Goal: Information Seeking & Learning: Understand process/instructions

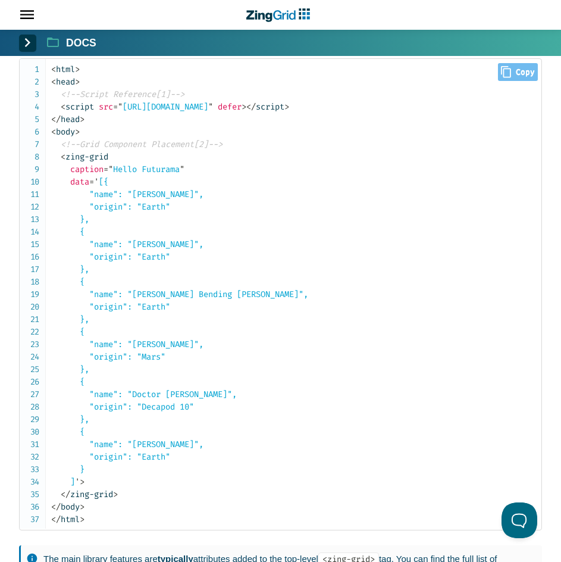
scroll to position [1687, 0]
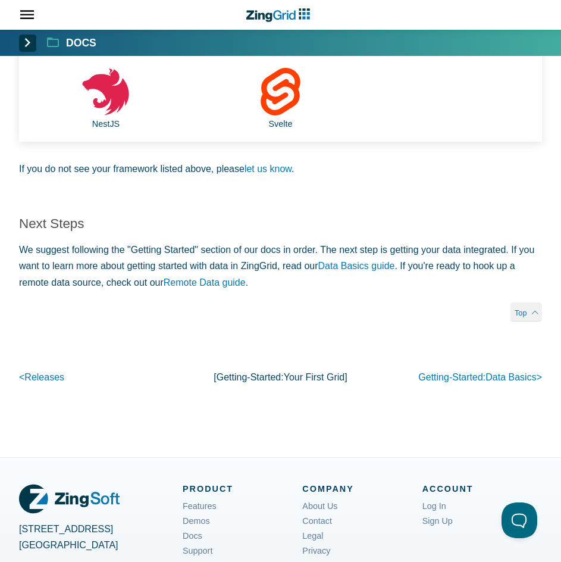
drag, startPoint x: 370, startPoint y: 351, endPoint x: 386, endPoint y: 317, distance: 37.0
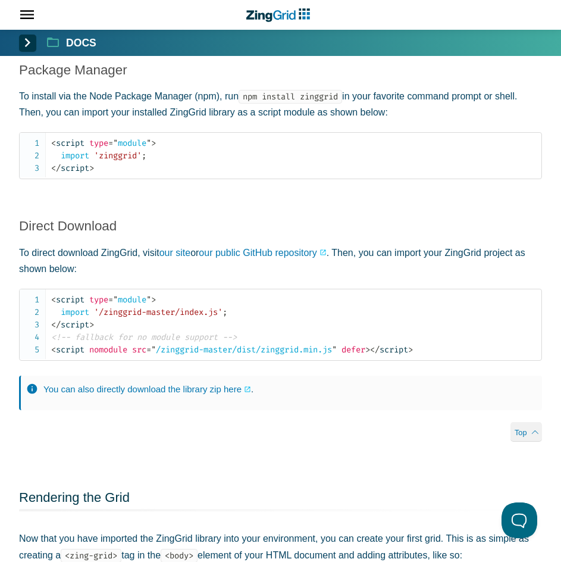
scroll to position [1180, 0]
drag, startPoint x: 399, startPoint y: 260, endPoint x: 402, endPoint y: 273, distance: 13.0
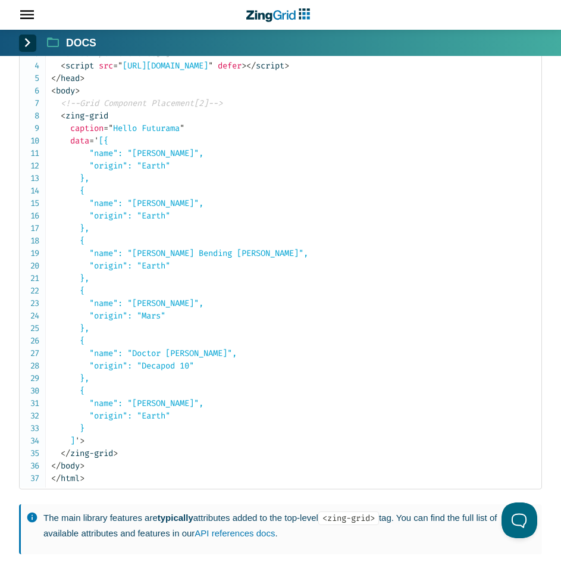
scroll to position [1748, 0]
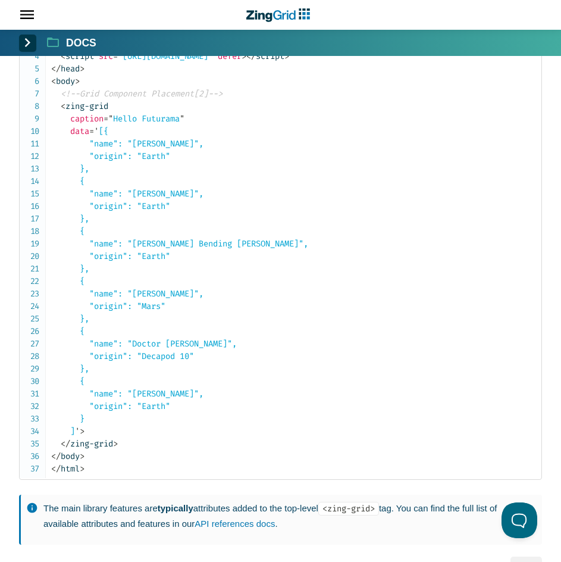
drag, startPoint x: 330, startPoint y: 331, endPoint x: 486, endPoint y: 404, distance: 172.0
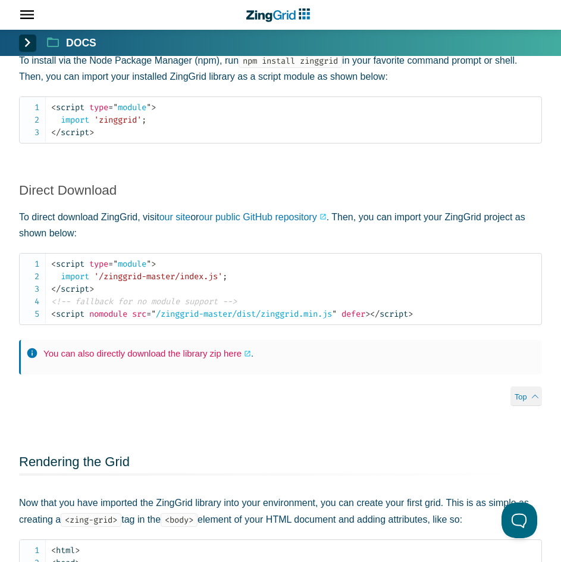
scroll to position [1215, 0]
drag, startPoint x: 239, startPoint y: 358, endPoint x: 235, endPoint y: 352, distance: 7.8
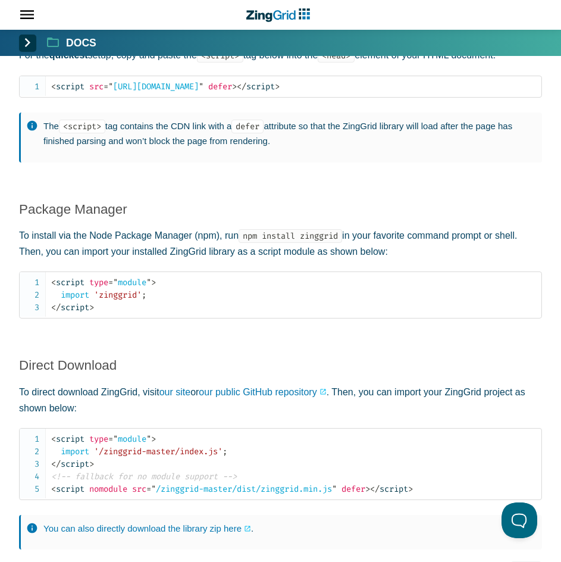
scroll to position [1037, 0]
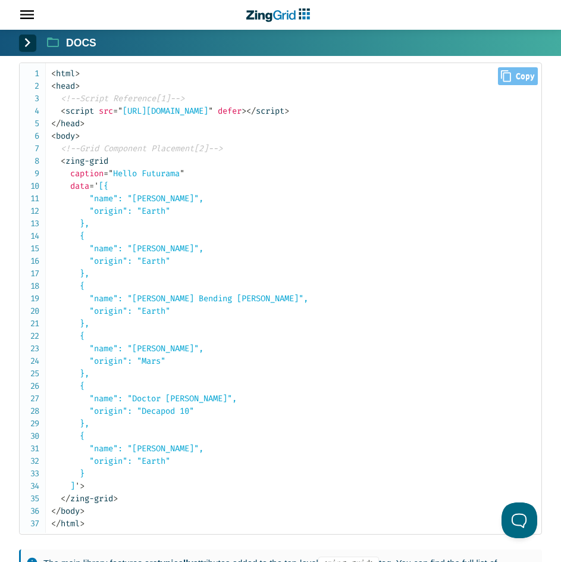
drag, startPoint x: 264, startPoint y: 348, endPoint x: 246, endPoint y: 370, distance: 28.4
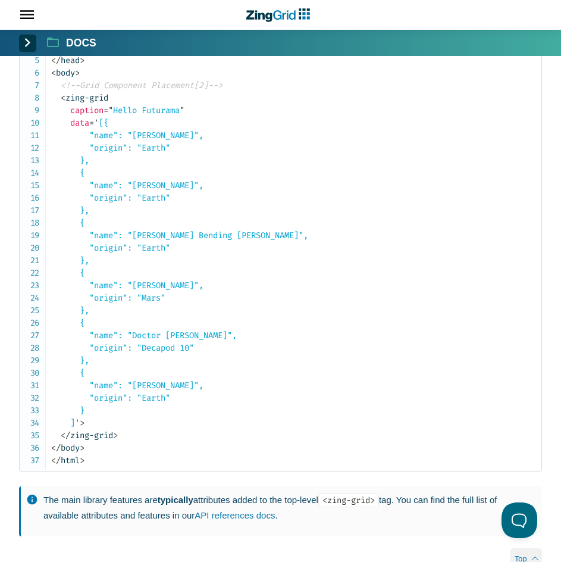
scroll to position [1755, 0]
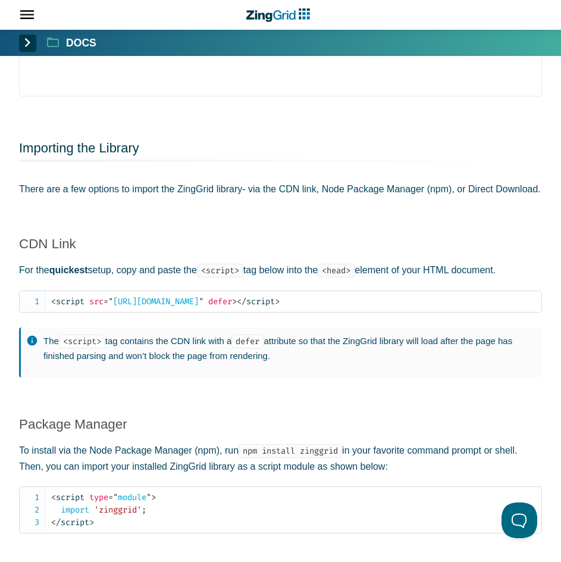
drag, startPoint x: 346, startPoint y: 257, endPoint x: 308, endPoint y: 230, distance: 46.2
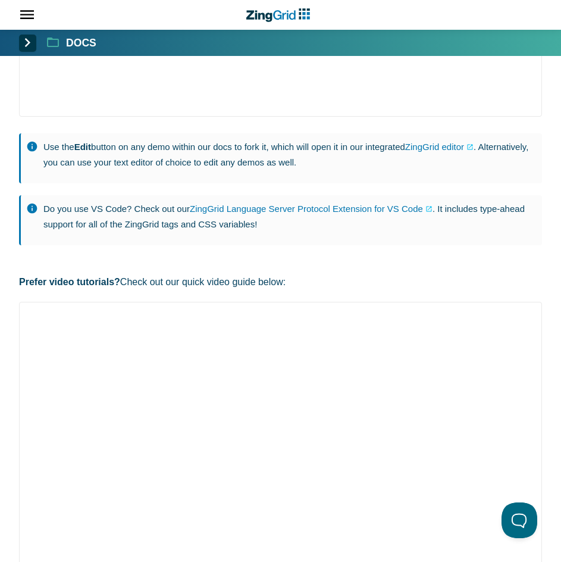
scroll to position [429, 0]
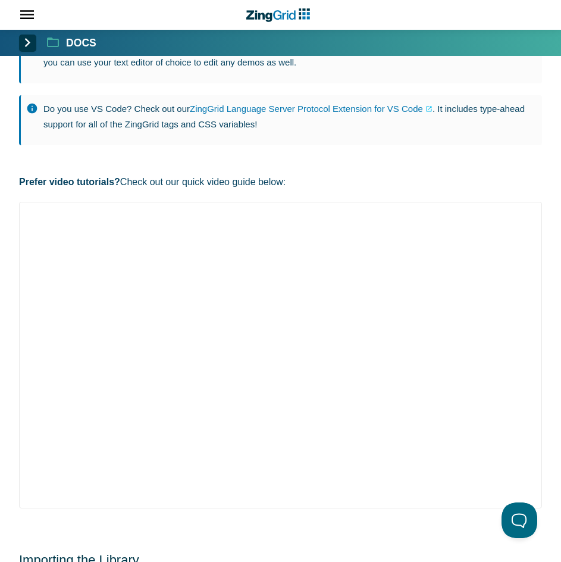
drag, startPoint x: 318, startPoint y: 257, endPoint x: 323, endPoint y: 334, distance: 77.5
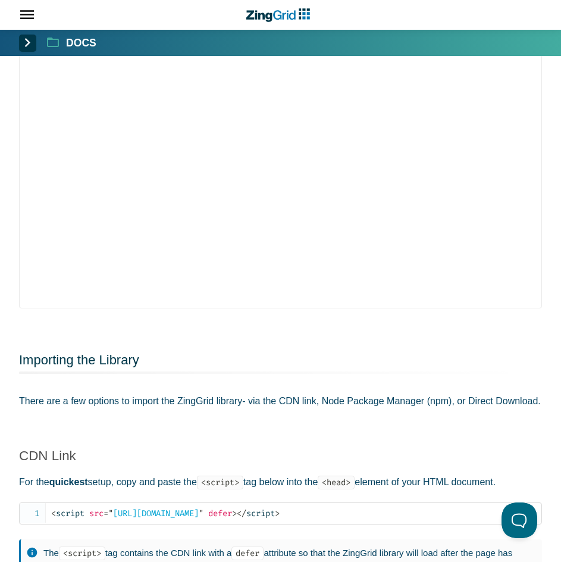
scroll to position [667, 0]
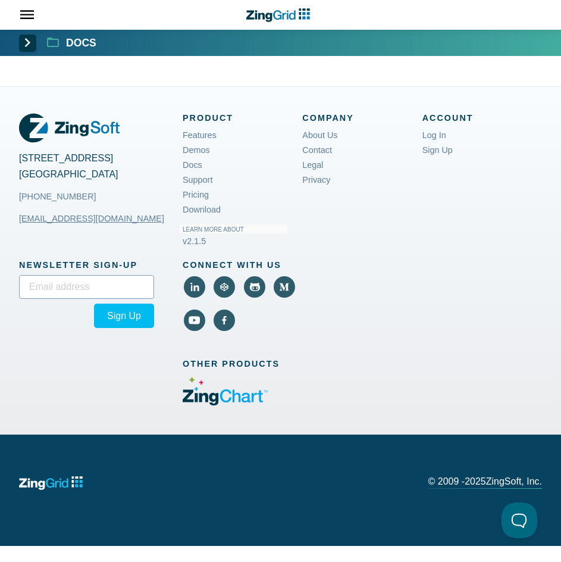
drag, startPoint x: 249, startPoint y: 271, endPoint x: 310, endPoint y: 554, distance: 288.6
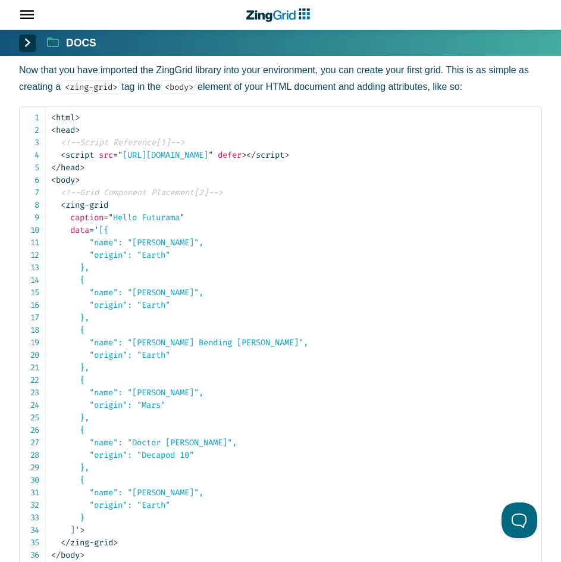
scroll to position [1624, 0]
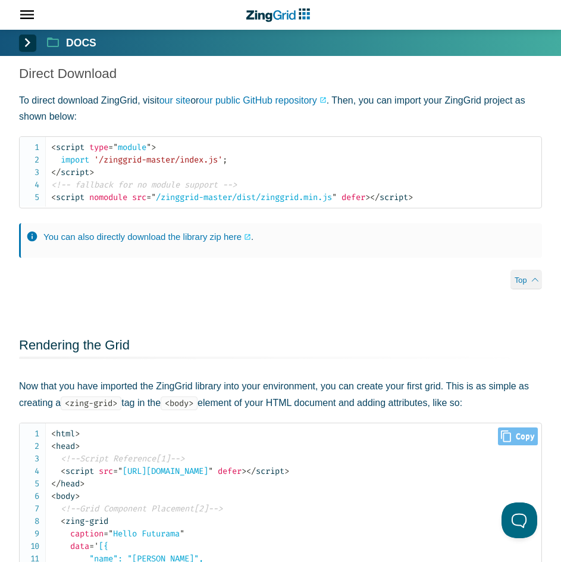
drag, startPoint x: 306, startPoint y: 317, endPoint x: 308, endPoint y: 225, distance: 91.7
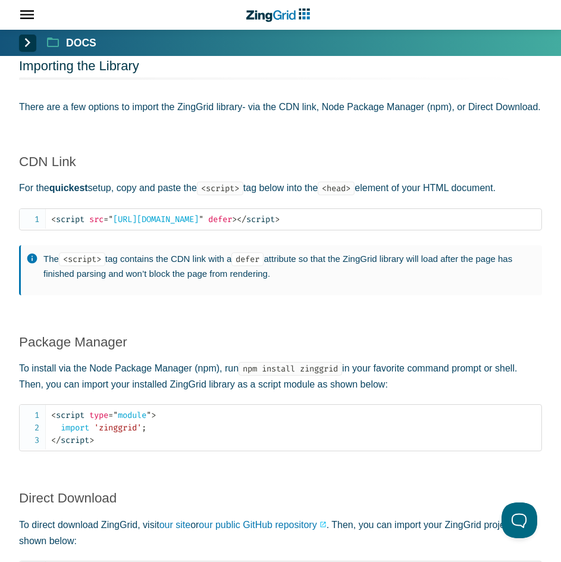
drag, startPoint x: 341, startPoint y: 302, endPoint x: 376, endPoint y: 274, distance: 44.9
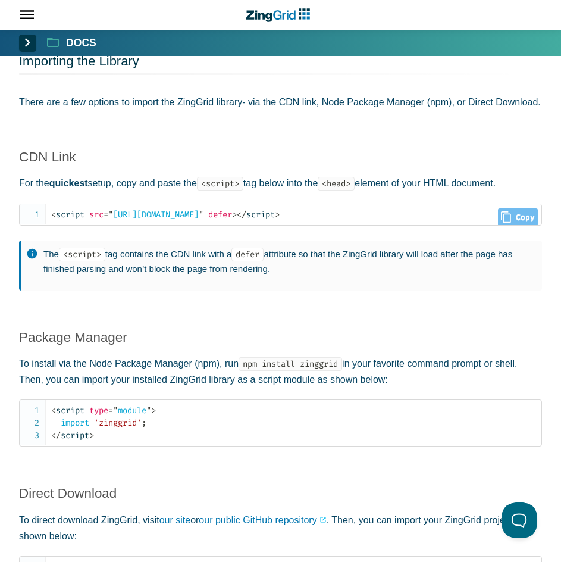
scroll to position [2, 0]
drag, startPoint x: 321, startPoint y: 214, endPoint x: 113, endPoint y: 219, distance: 208.4
click at [113, 218] on span "= " https://cdn.zinggrid.com/zinggrid.min.js "" at bounding box center [154, 213] width 100 height 10
copy span "" https://cdn.zinggrid.com/zinggrid.min.js ""
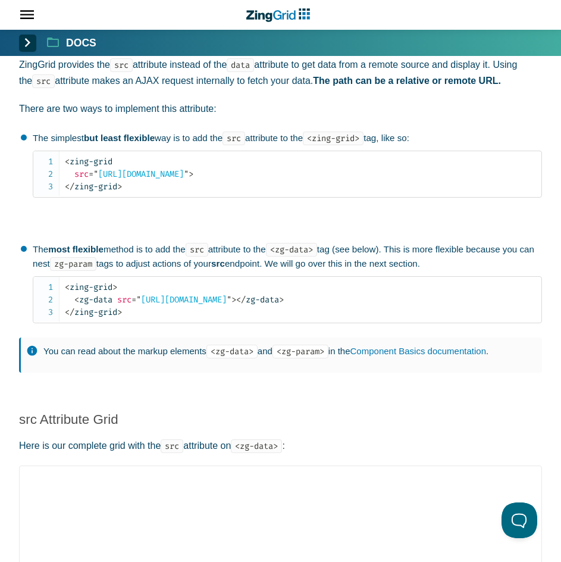
scroll to position [573, 0]
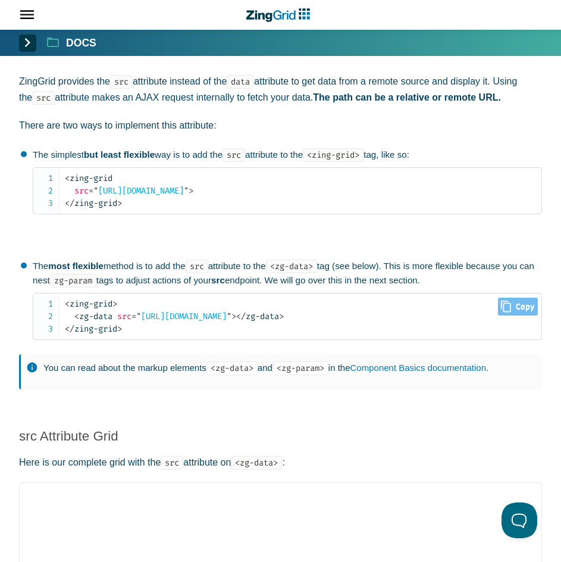
drag, startPoint x: 190, startPoint y: 349, endPoint x: 230, endPoint y: 339, distance: 41.3
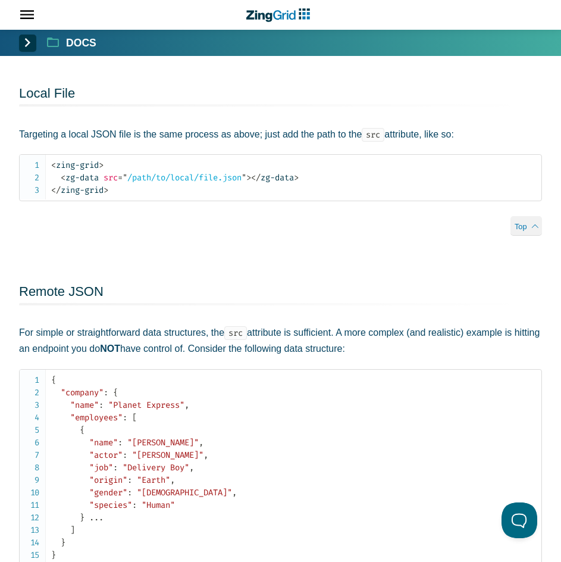
drag, startPoint x: 203, startPoint y: 334, endPoint x: 215, endPoint y: 424, distance: 90.7
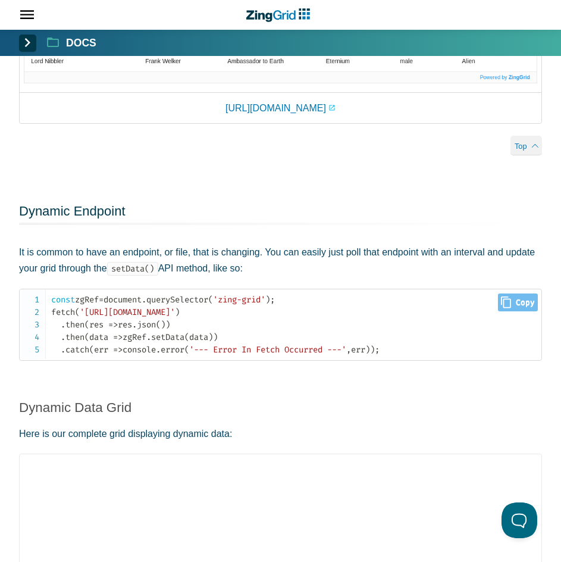
scroll to position [2230, 0]
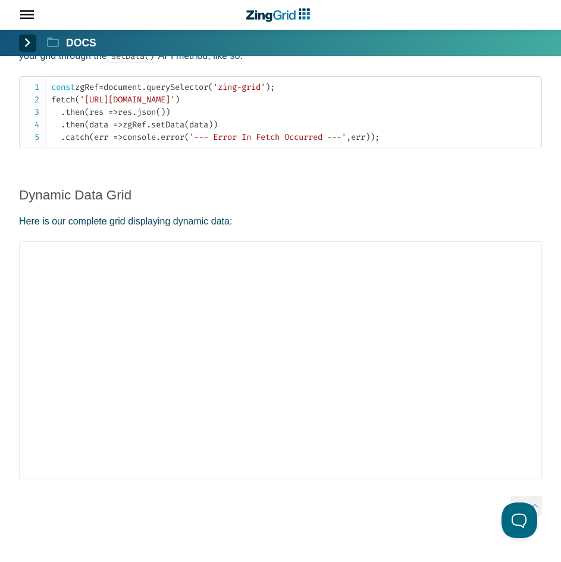
drag, startPoint x: 254, startPoint y: 351, endPoint x: 278, endPoint y: 302, distance: 54.8
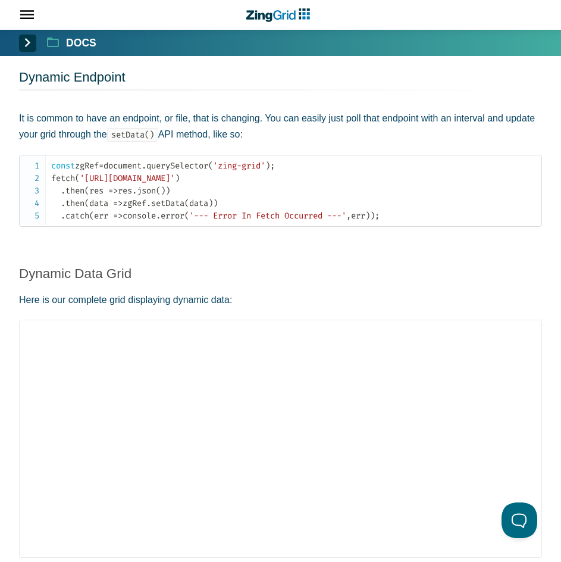
scroll to position [2323, 0]
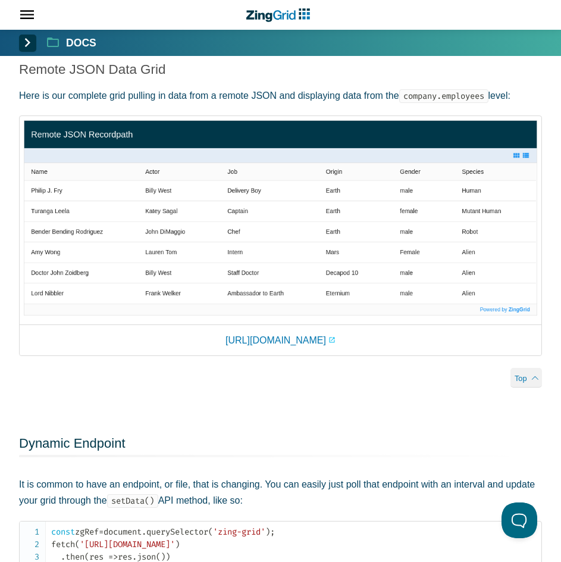
drag, startPoint x: 429, startPoint y: 313, endPoint x: 361, endPoint y: 256, distance: 88.7
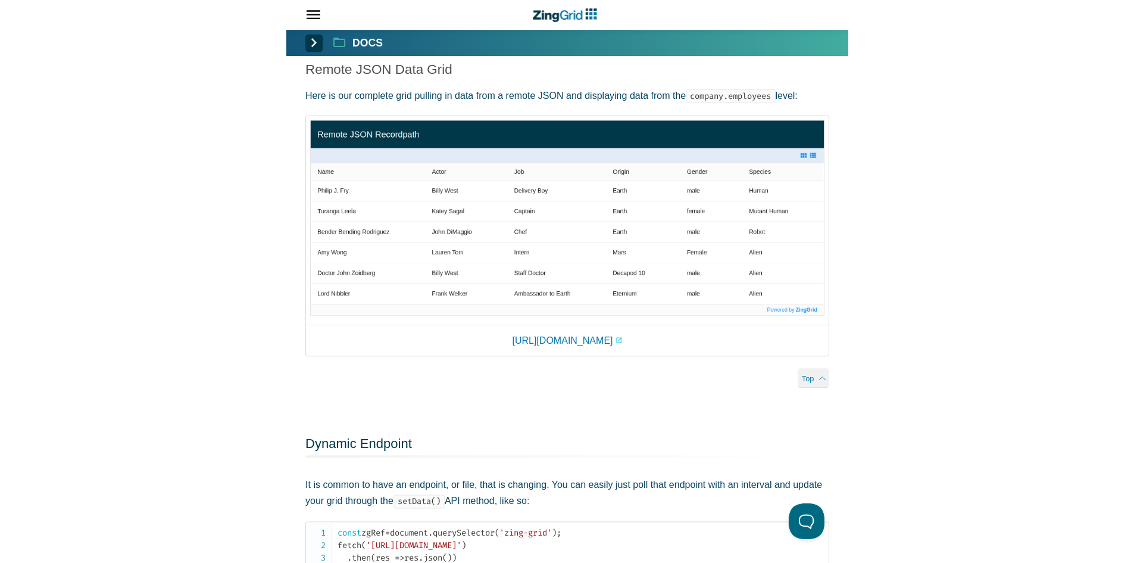
scroll to position [1993, 0]
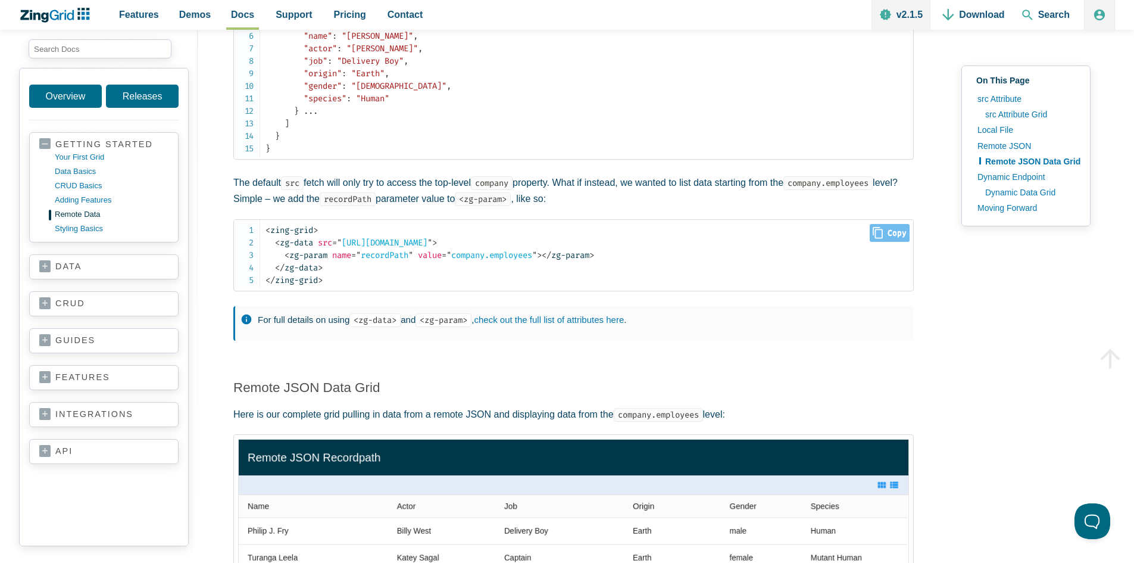
drag, startPoint x: 560, startPoint y: 294, endPoint x: 555, endPoint y: 260, distance: 34.9
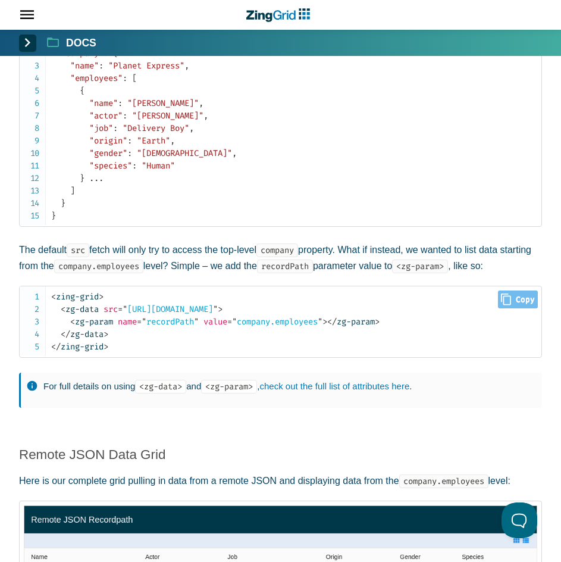
scroll to position [1607, 0]
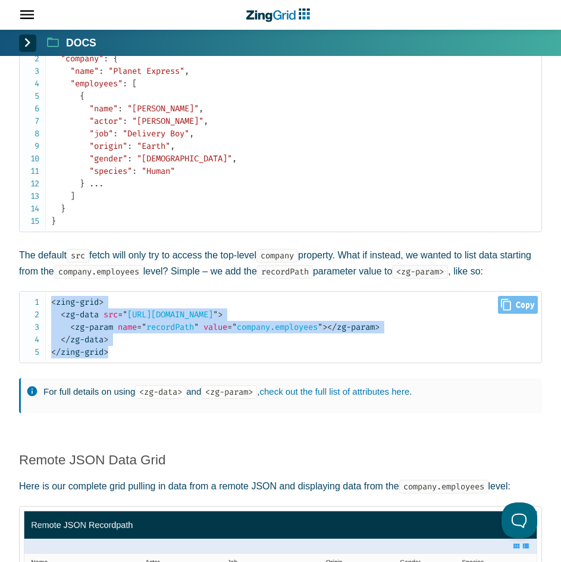
drag, startPoint x: 130, startPoint y: 352, endPoint x: 35, endPoint y: 305, distance: 106.5
click at [35, 305] on pre "< zing-grid > < zg-data src = " https://cdn.zinggrid.com/datasets/remote-data-r…" at bounding box center [280, 327] width 523 height 72
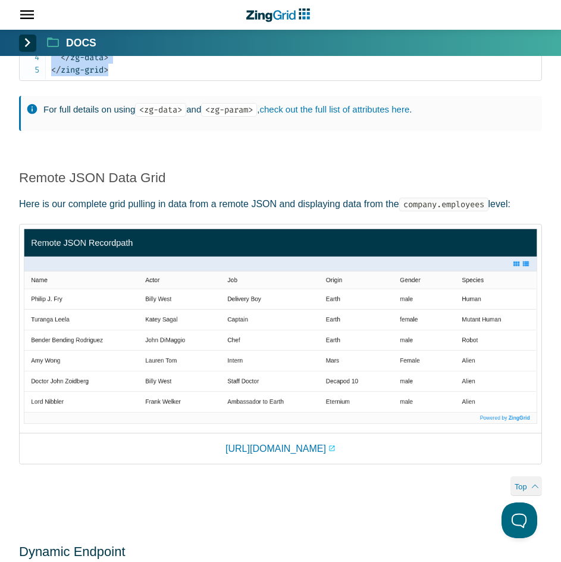
scroll to position [1667, 0]
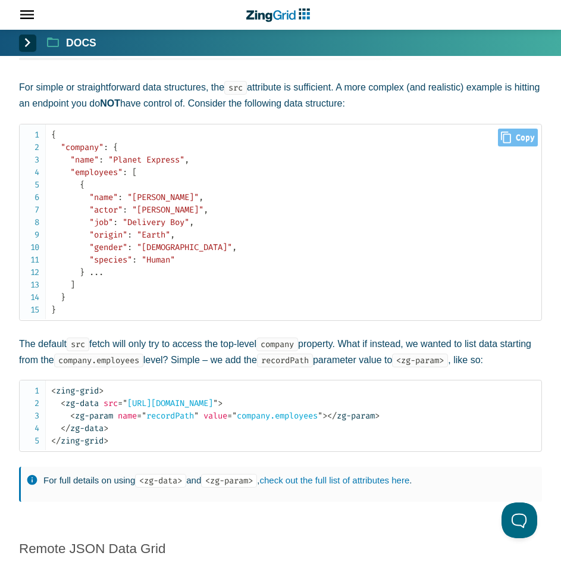
scroll to position [1517, 0]
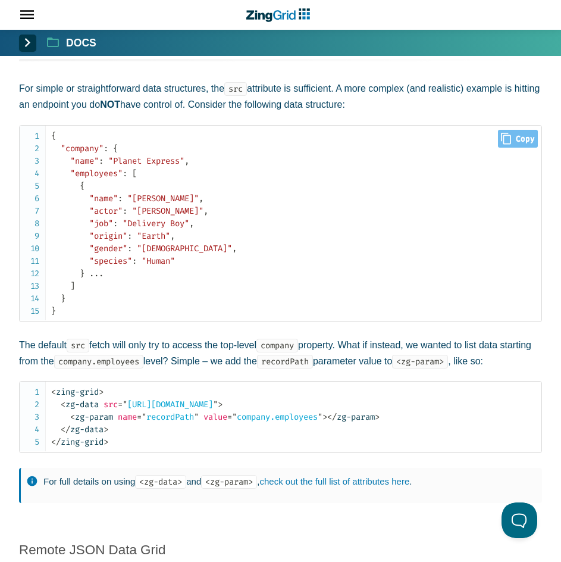
drag, startPoint x: 439, startPoint y: 302, endPoint x: 417, endPoint y: 295, distance: 23.2
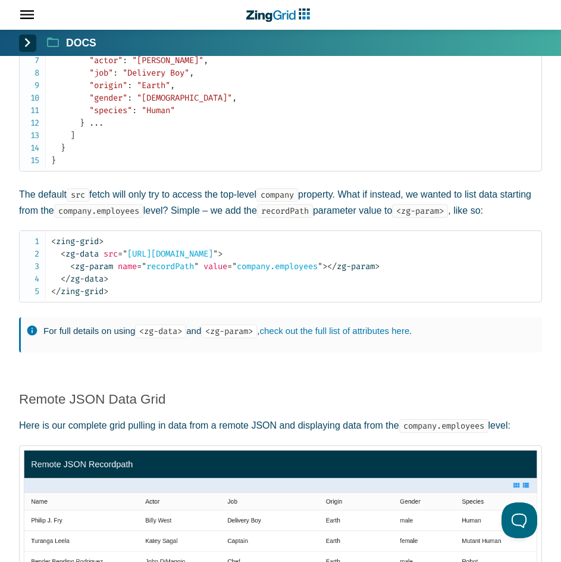
scroll to position [1636, 0]
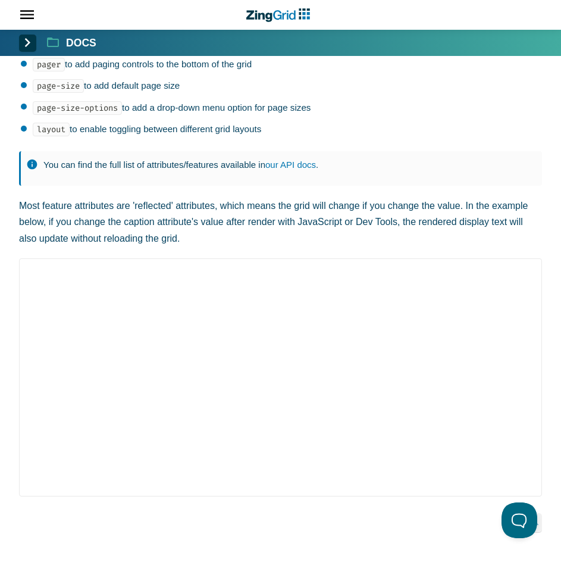
scroll to position [426, 0]
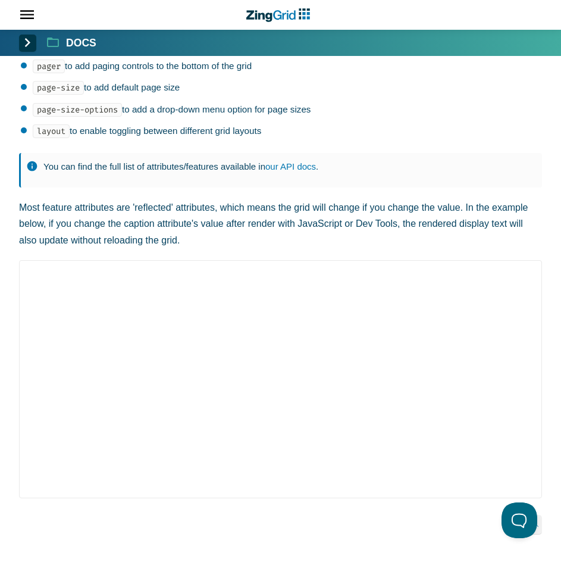
drag, startPoint x: 230, startPoint y: 313, endPoint x: 269, endPoint y: 293, distance: 43.7
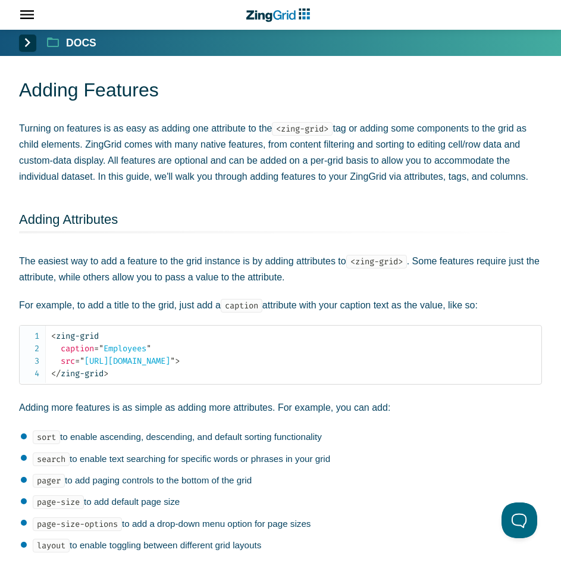
scroll to position [0, 0]
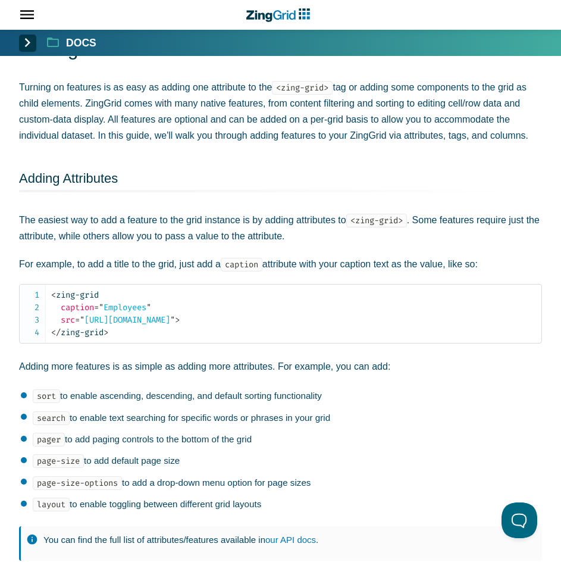
drag, startPoint x: 414, startPoint y: 260, endPoint x: 430, endPoint y: 274, distance: 21.9
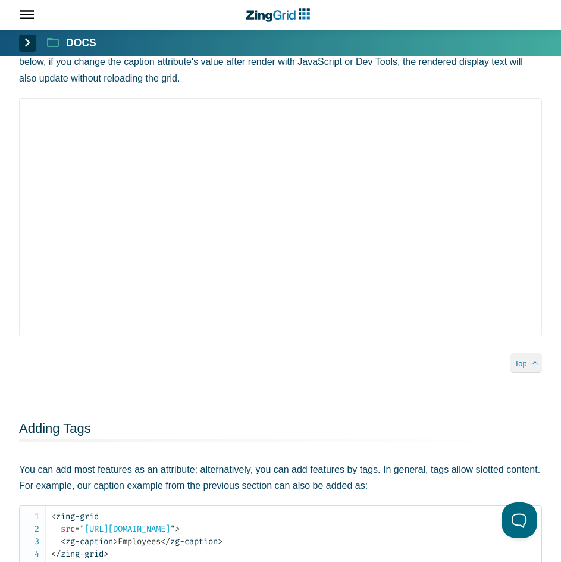
drag, startPoint x: 270, startPoint y: 280, endPoint x: 232, endPoint y: 413, distance: 137.5
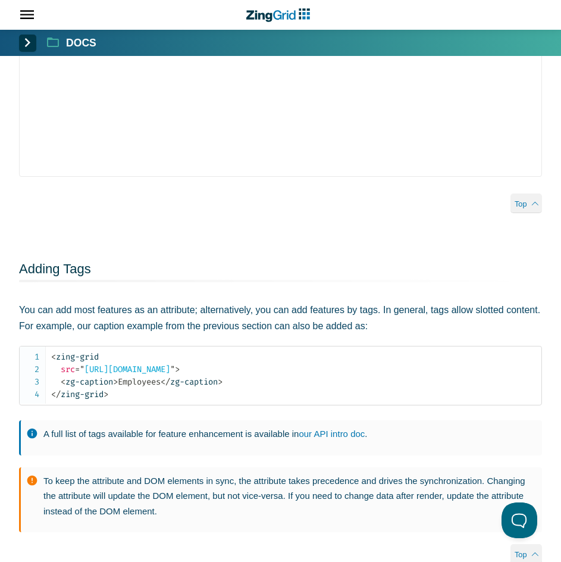
scroll to position [753, 0]
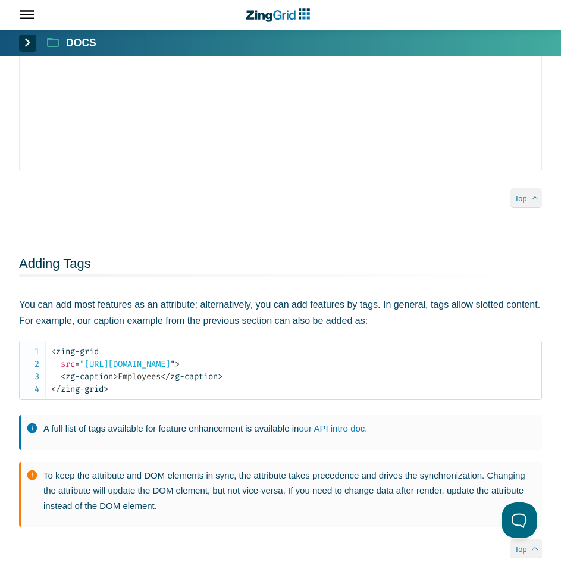
drag, startPoint x: 351, startPoint y: 312, endPoint x: 570, endPoint y: 323, distance: 218.7
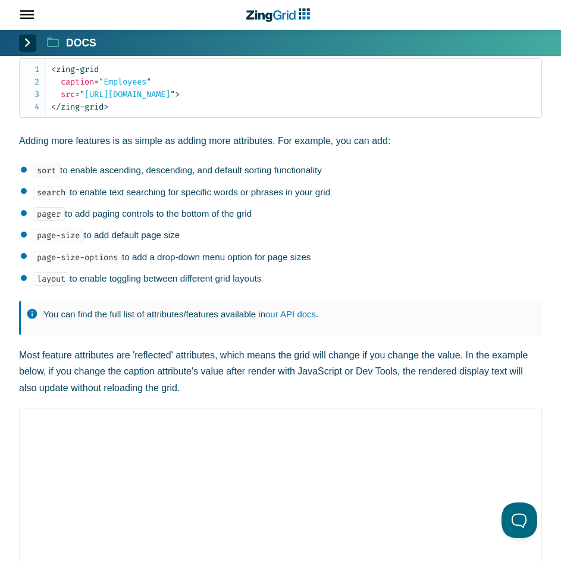
drag, startPoint x: 334, startPoint y: 245, endPoint x: 343, endPoint y: 71, distance: 173.4
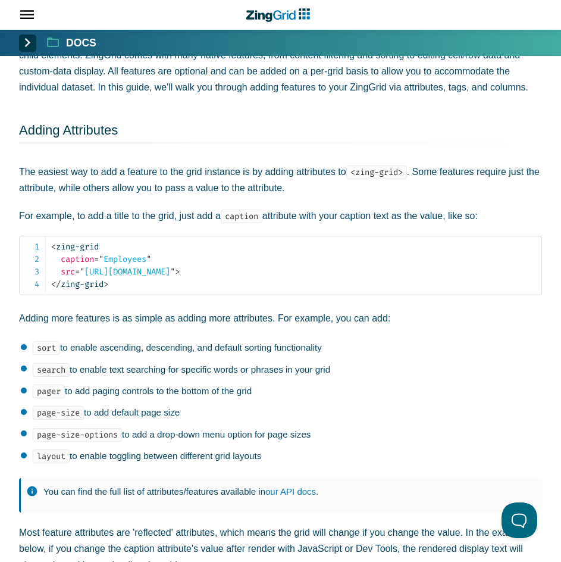
scroll to position [67, 0]
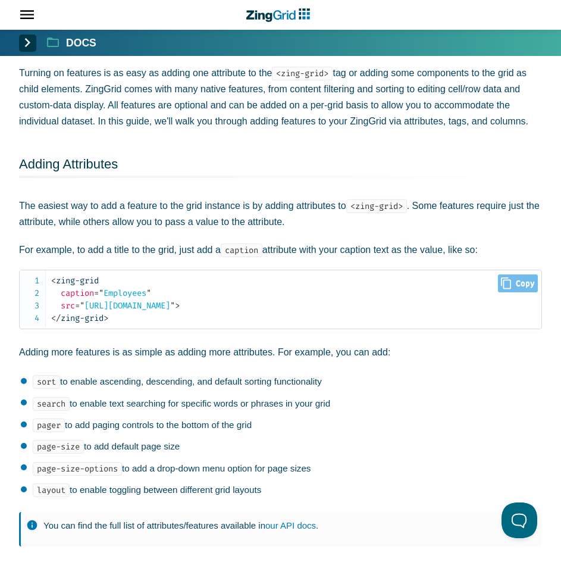
click at [68, 307] on span "src" at bounding box center [68, 306] width 14 height 10
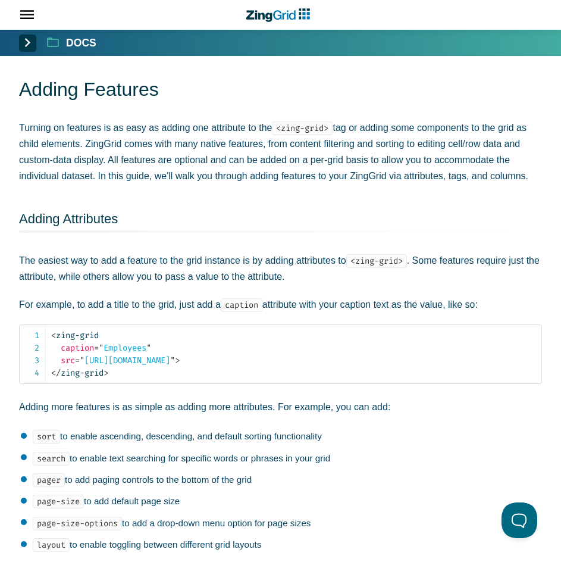
scroll to position [0, 0]
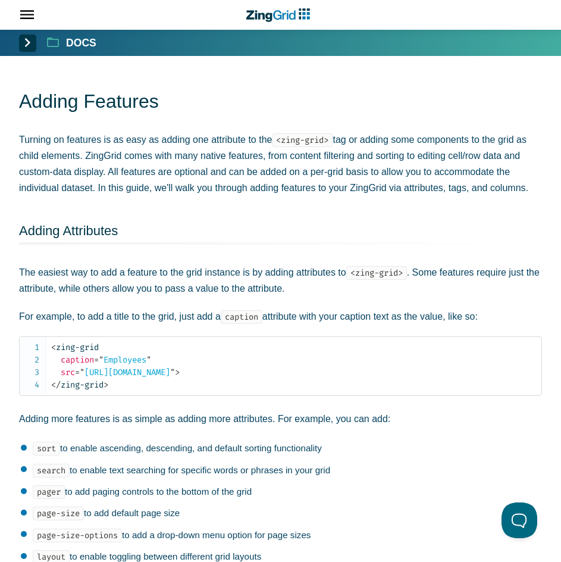
click at [39, 15] on span "App Header" at bounding box center [22, 15] width 44 height 30
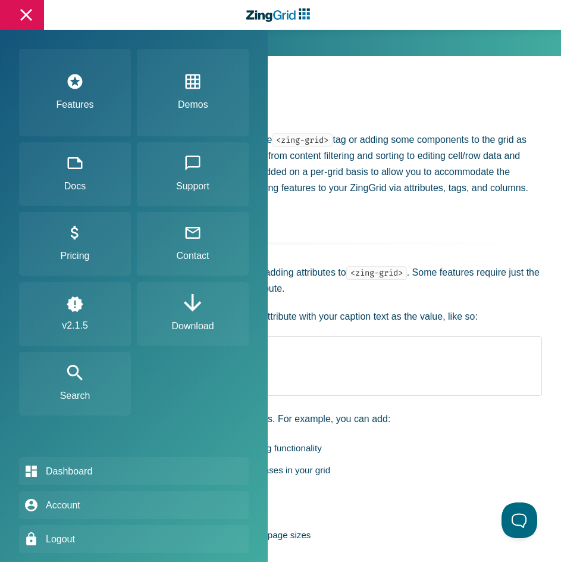
click at [547, 212] on div "App Header" at bounding box center [280, 281] width 561 height 562
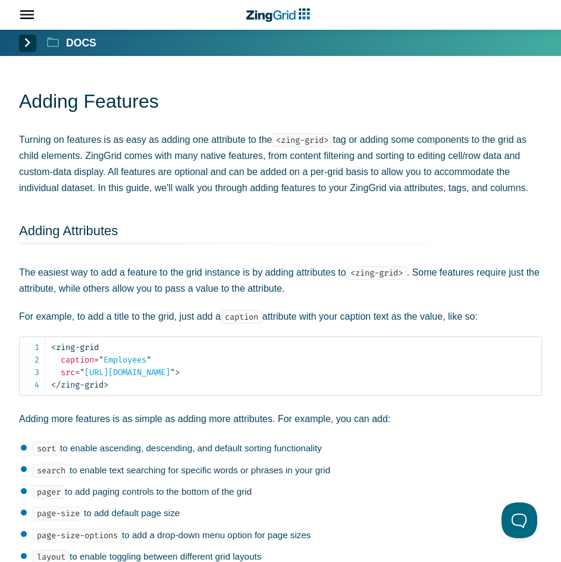
click at [38, 43] on div "Docs" at bounding box center [282, 43] width 526 height 26
click at [14, 45] on section "Docs" at bounding box center [280, 43] width 561 height 26
click at [26, 45] on span "App Content" at bounding box center [27, 43] width 17 height 17
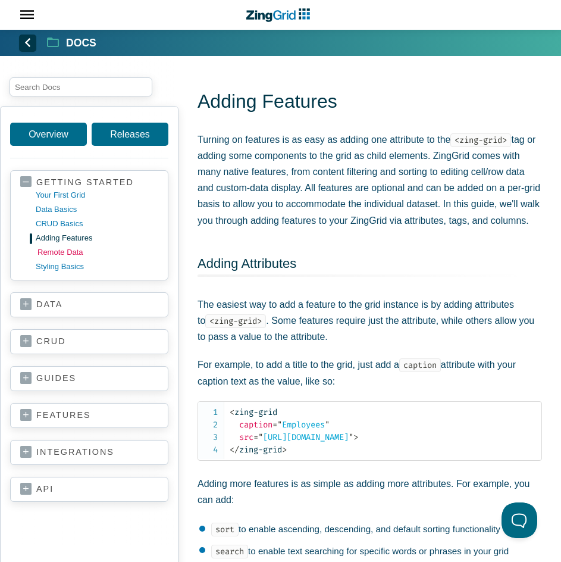
click at [60, 249] on link "remote data" at bounding box center [99, 252] width 123 height 14
